Goal: Check status: Check status

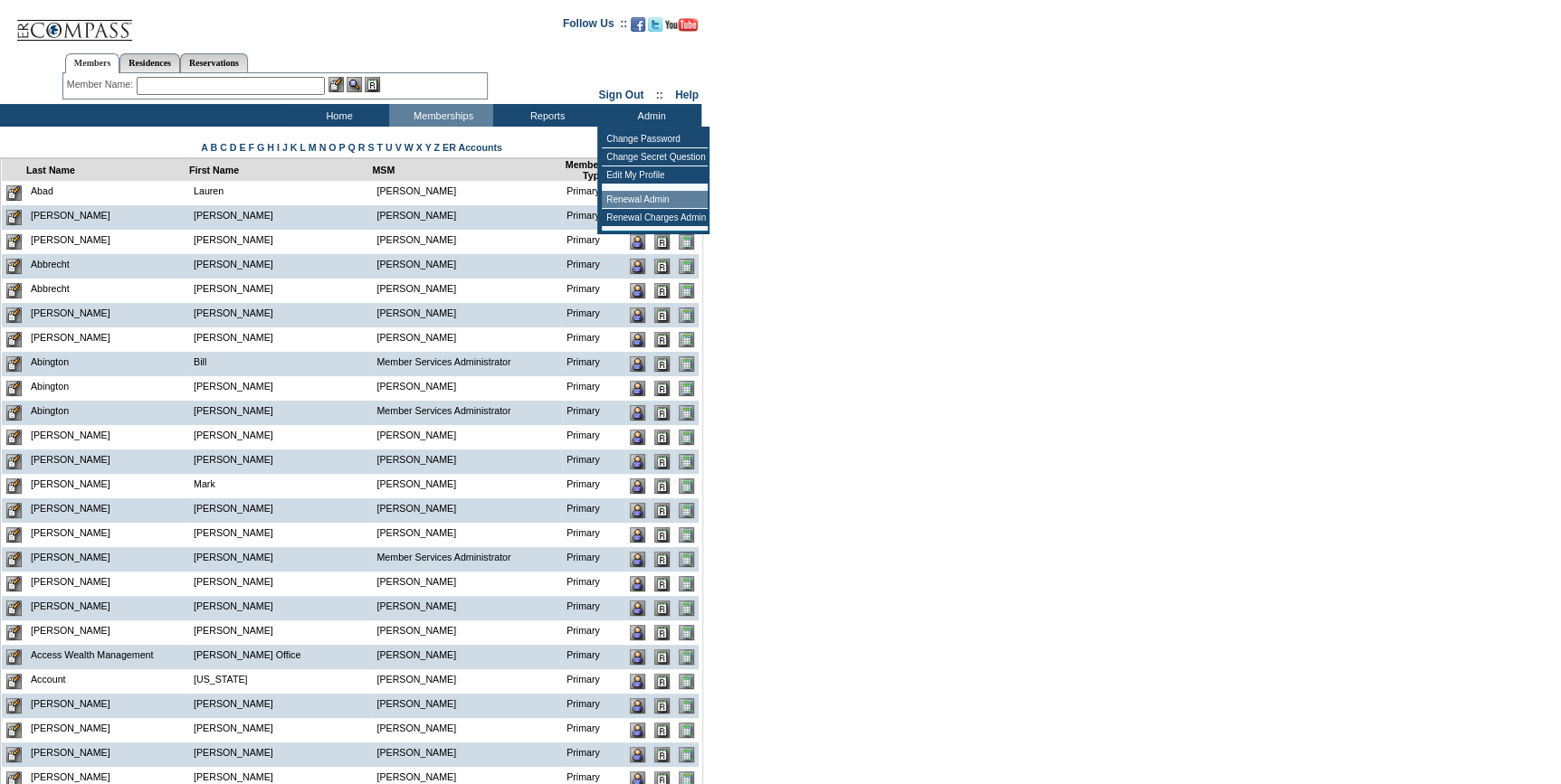
click at [655, 192] on td "Renewal Admin" at bounding box center [655, 200] width 106 height 18
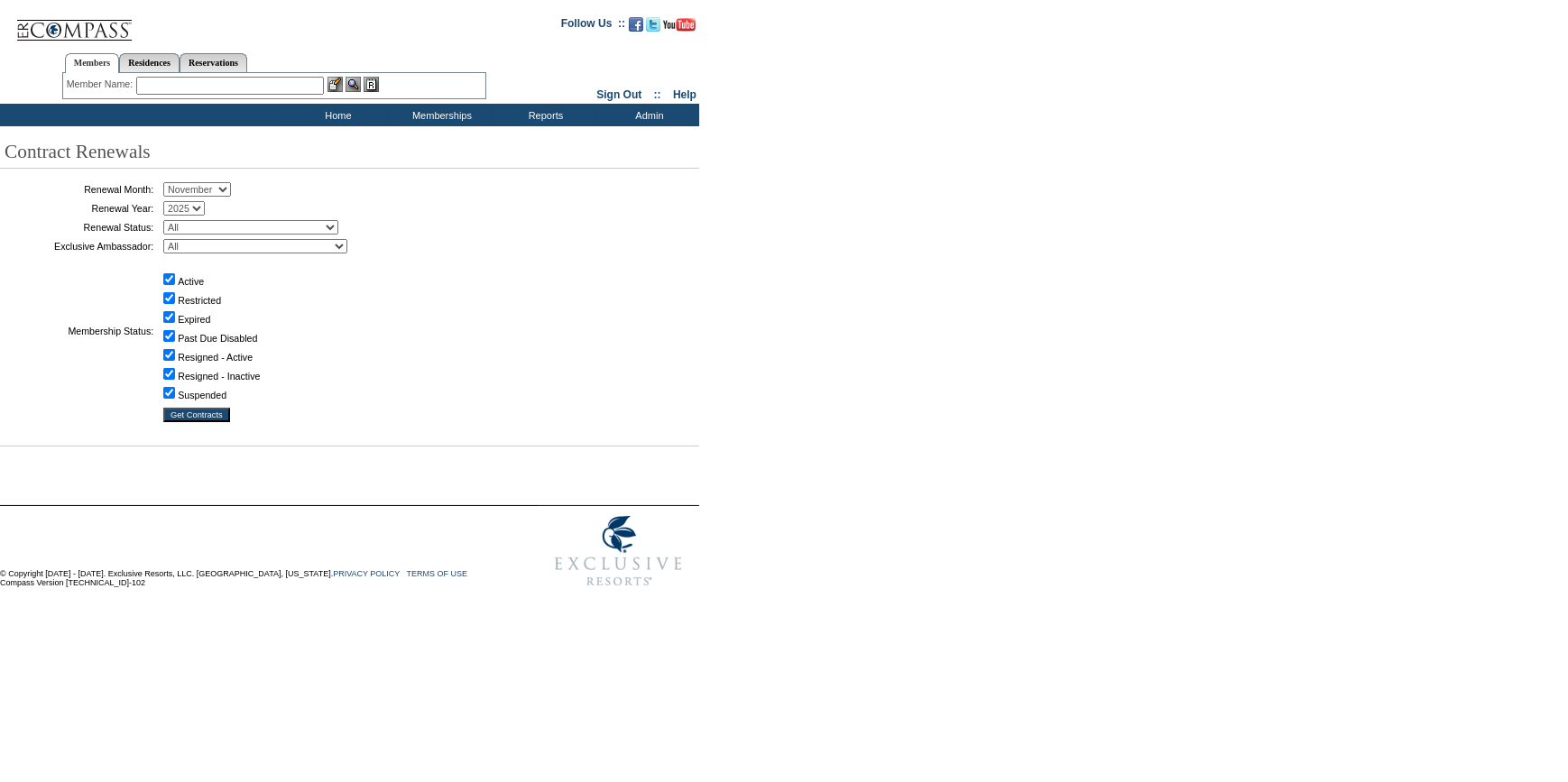
drag, startPoint x: 220, startPoint y: 190, endPoint x: 217, endPoint y: 199, distance: 9.5
click at [220, 190] on select "January February March April May June July August September October November De…" at bounding box center [197, 189] width 68 height 14
select select "9"
click at [170, 183] on select "January February March April May June July August September October November De…" at bounding box center [197, 189] width 68 height 14
click at [230, 225] on select "All Not Started Pending Approved Election Made Election Changed No Response Man…" at bounding box center [250, 227] width 175 height 14
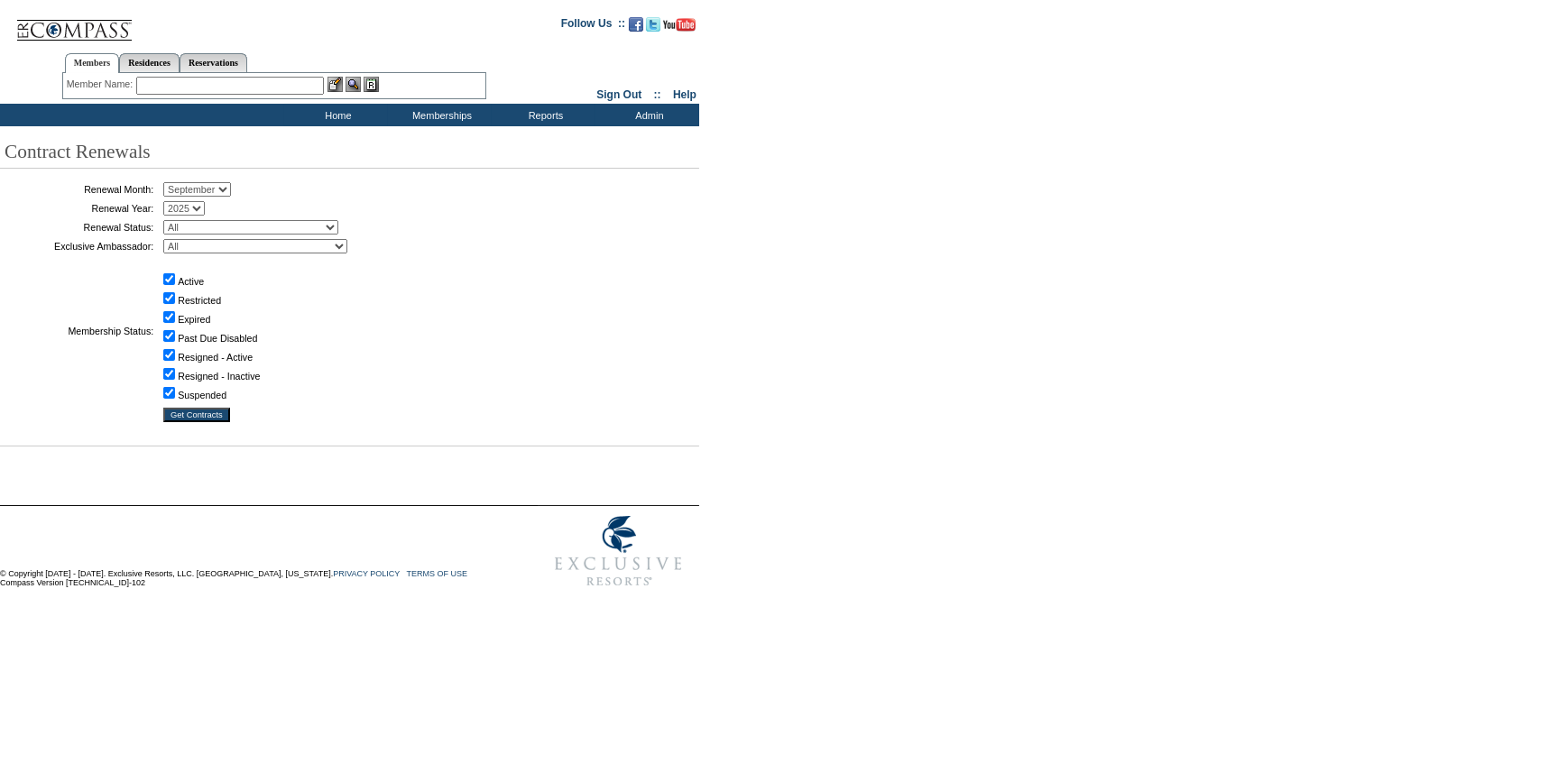
select select "5"
click at [170, 220] on select "All Not Started Pending Approved Election Made Election Changed No Response Man…" at bounding box center [250, 227] width 175 height 14
click at [196, 412] on input "Get Contracts" at bounding box center [196, 415] width 67 height 14
